Goal: Task Accomplishment & Management: Manage account settings

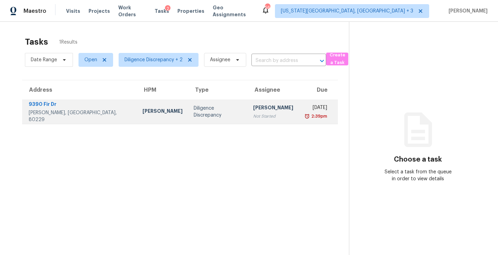
click at [328, 120] on td "Thu, Sep 4th 2025 2:39pm" at bounding box center [318, 112] width 39 height 24
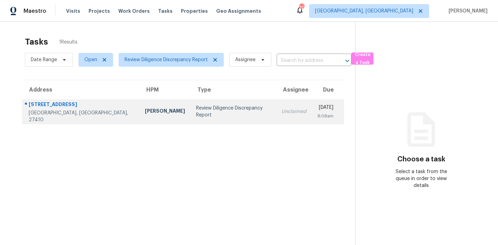
click at [200, 111] on div "Review Diligence Discrepancy Report" at bounding box center [233, 112] width 74 height 14
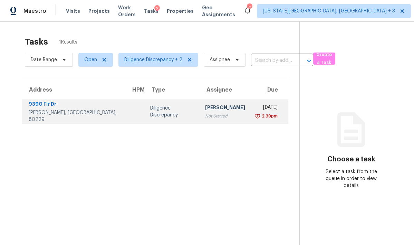
click at [222, 109] on td "[PERSON_NAME] Not Started" at bounding box center [225, 112] width 51 height 24
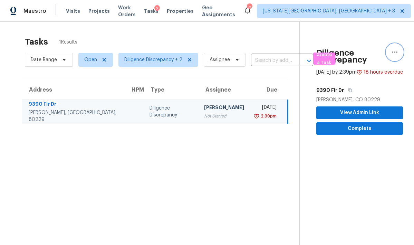
click at [396, 51] on icon "button" at bounding box center [395, 52] width 8 height 8
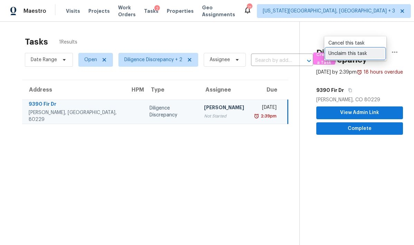
click at [362, 53] on div "Unclaim this task" at bounding box center [356, 53] width 54 height 7
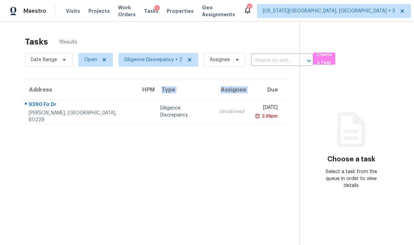
drag, startPoint x: 244, startPoint y: 86, endPoint x: 139, endPoint y: 84, distance: 105.4
click at [143, 84] on tr "Address HPM Type Assignee Due" at bounding box center [155, 89] width 266 height 19
click at [72, 169] on section "Tasks 1 Results Date Range Open Diligence Discrepancy + 2 Assignee ​ Create a T…" at bounding box center [155, 150] width 289 height 234
